Goal: Information Seeking & Learning: Learn about a topic

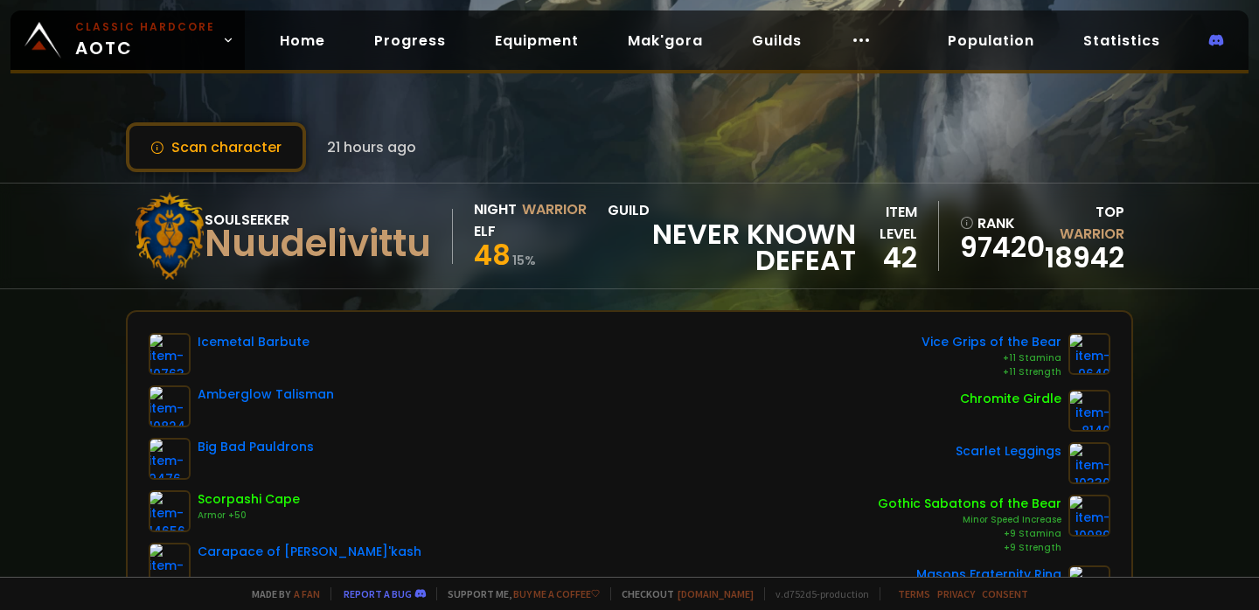
scroll to position [75, 0]
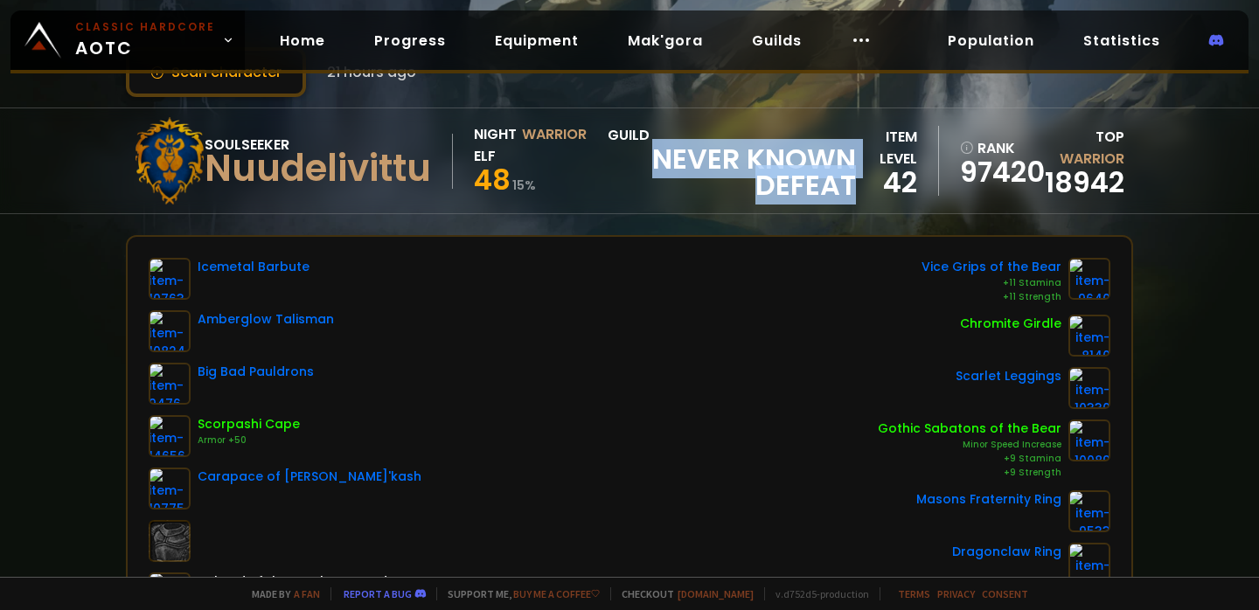
drag, startPoint x: 641, startPoint y: 150, endPoint x: 842, endPoint y: 198, distance: 206.8
click at [842, 198] on span "Never Known Defeat" at bounding box center [732, 172] width 248 height 52
copy span "Never Known Defeat"
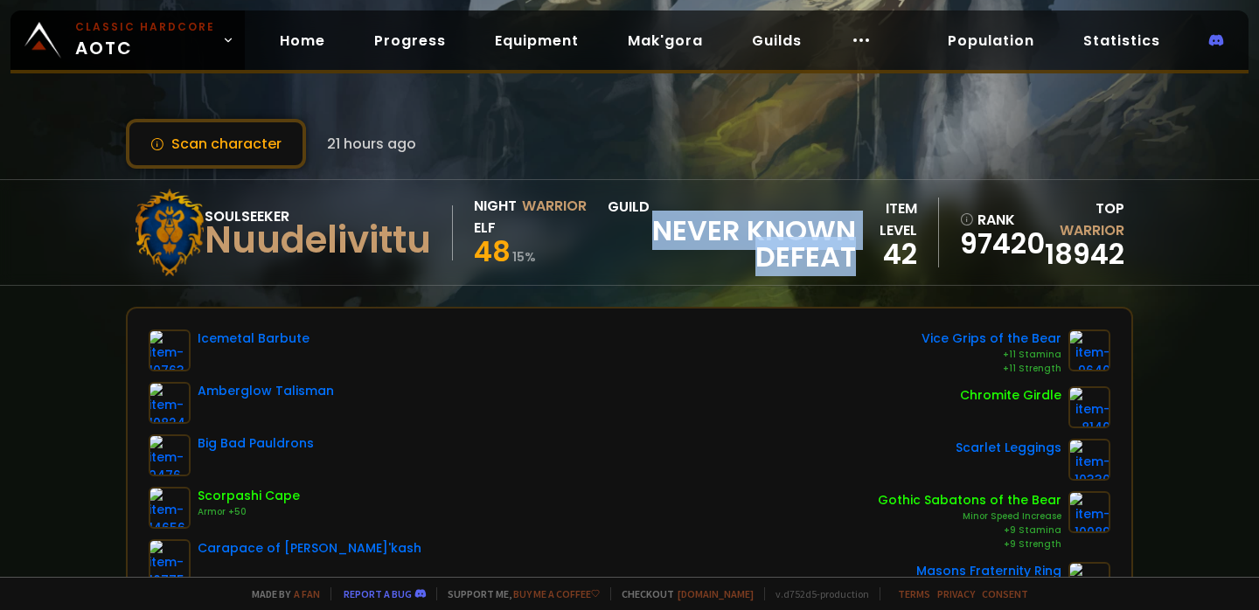
scroll to position [0, 0]
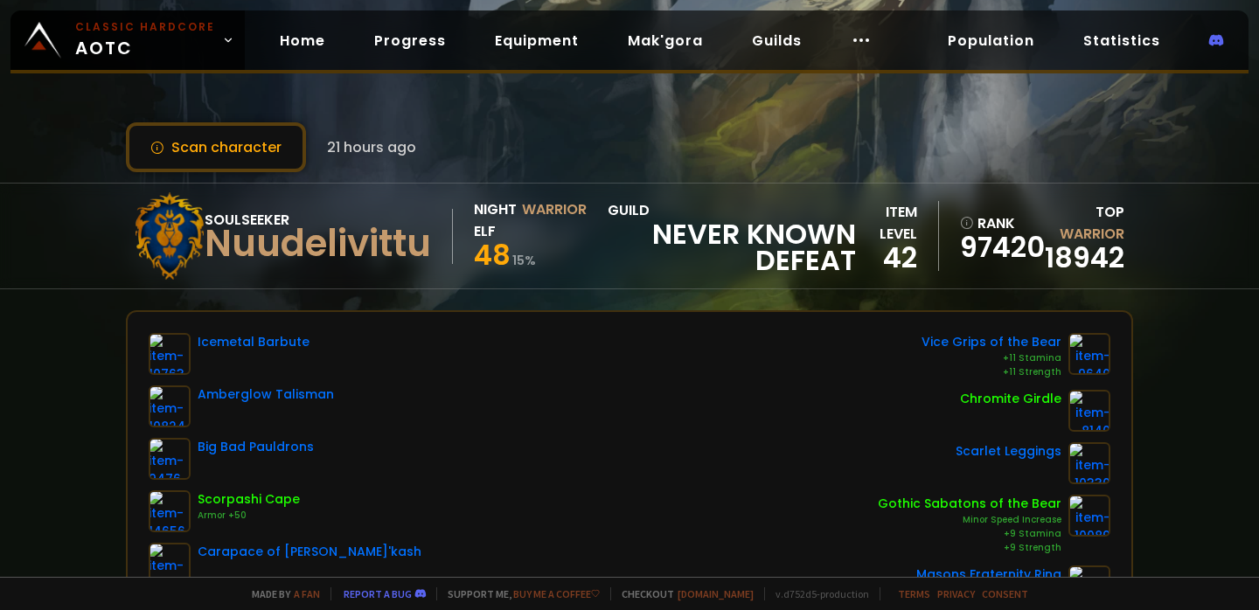
click at [803, 159] on div "Scan character 21 hours ago" at bounding box center [629, 147] width 1007 height 50
